Goal: Task Accomplishment & Management: Manage account settings

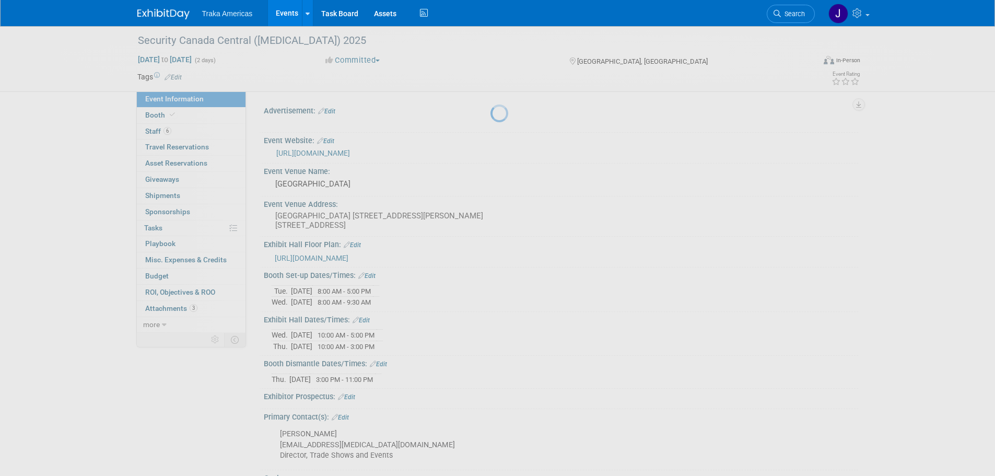
select select "National"
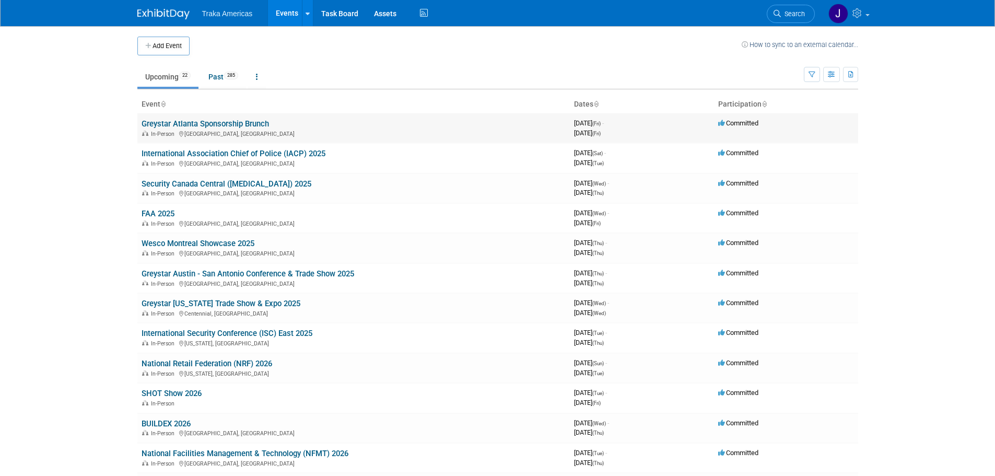
click at [209, 123] on link "Greystar Atlanta Sponsorship Brunch" at bounding box center [205, 123] width 127 height 9
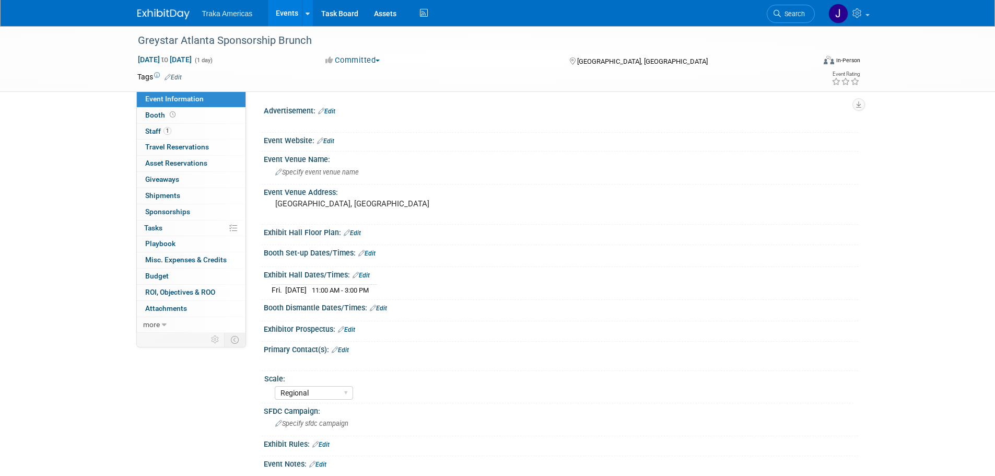
select select "Regional"
